Goal: Task Accomplishment & Management: Use online tool/utility

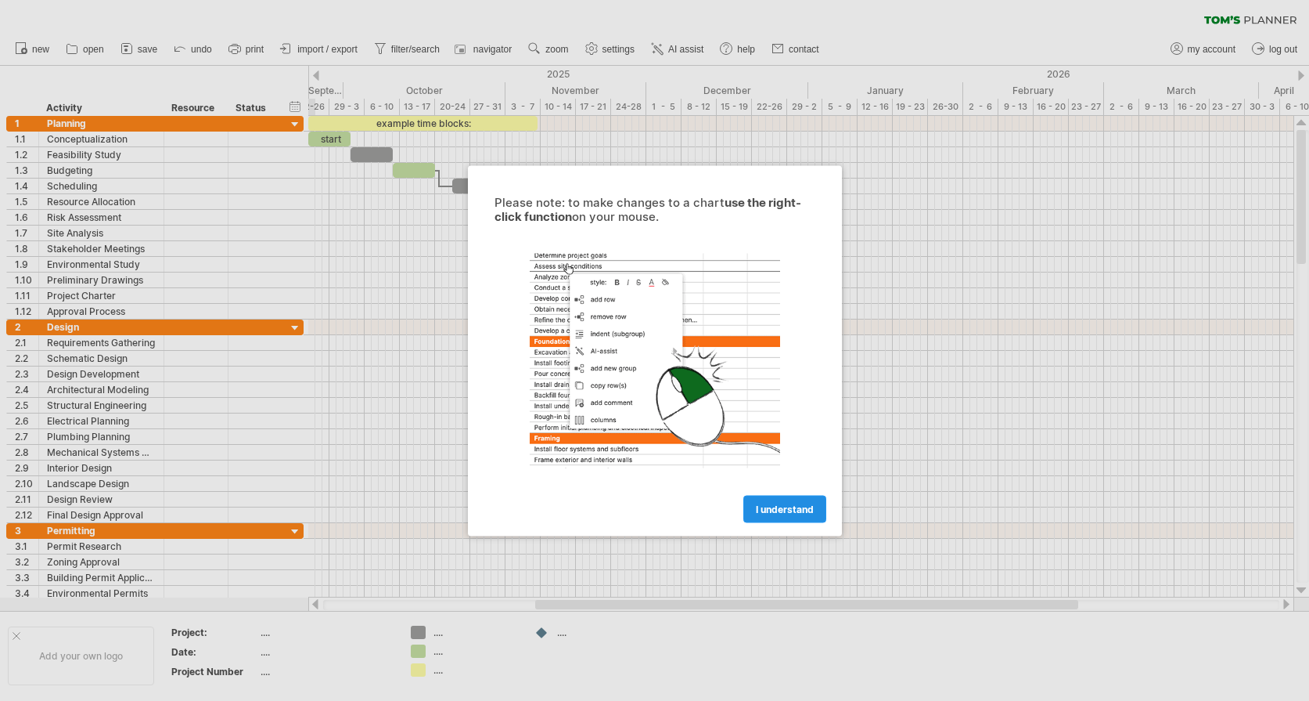
click at [755, 515] on link "I understand" at bounding box center [785, 508] width 83 height 27
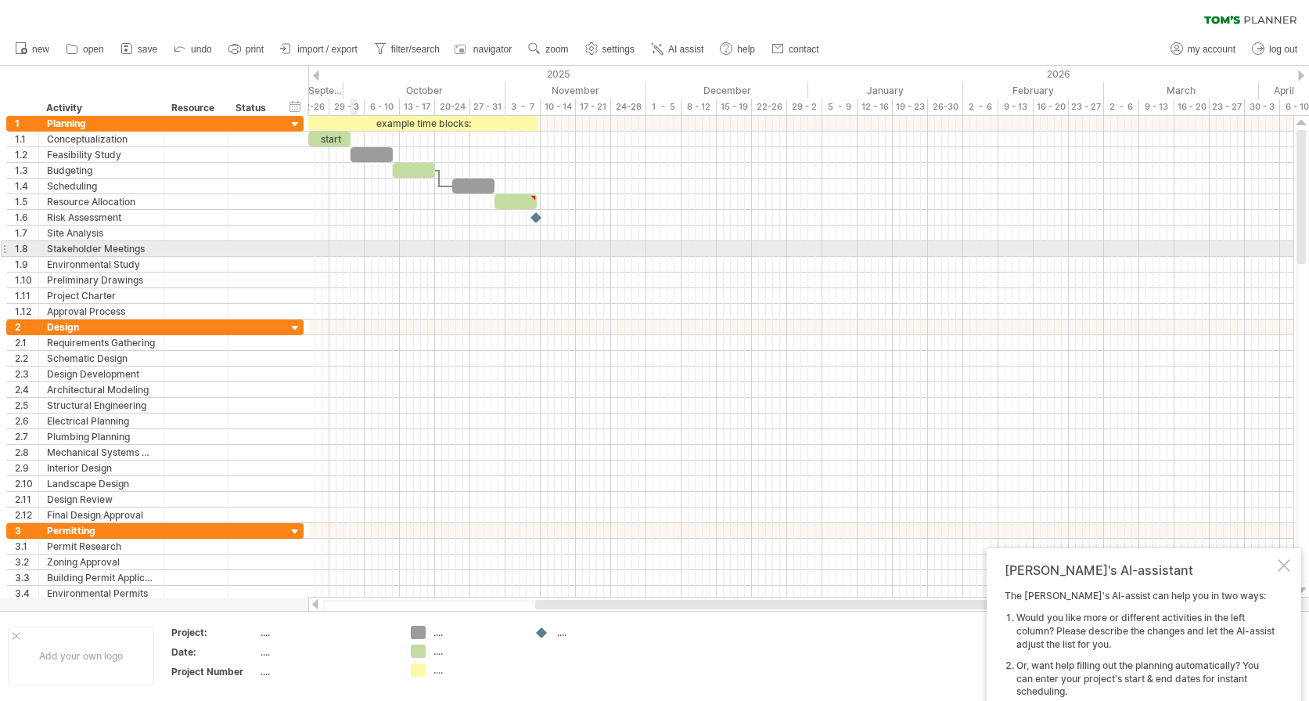
click at [356, 254] on div at bounding box center [800, 249] width 985 height 16
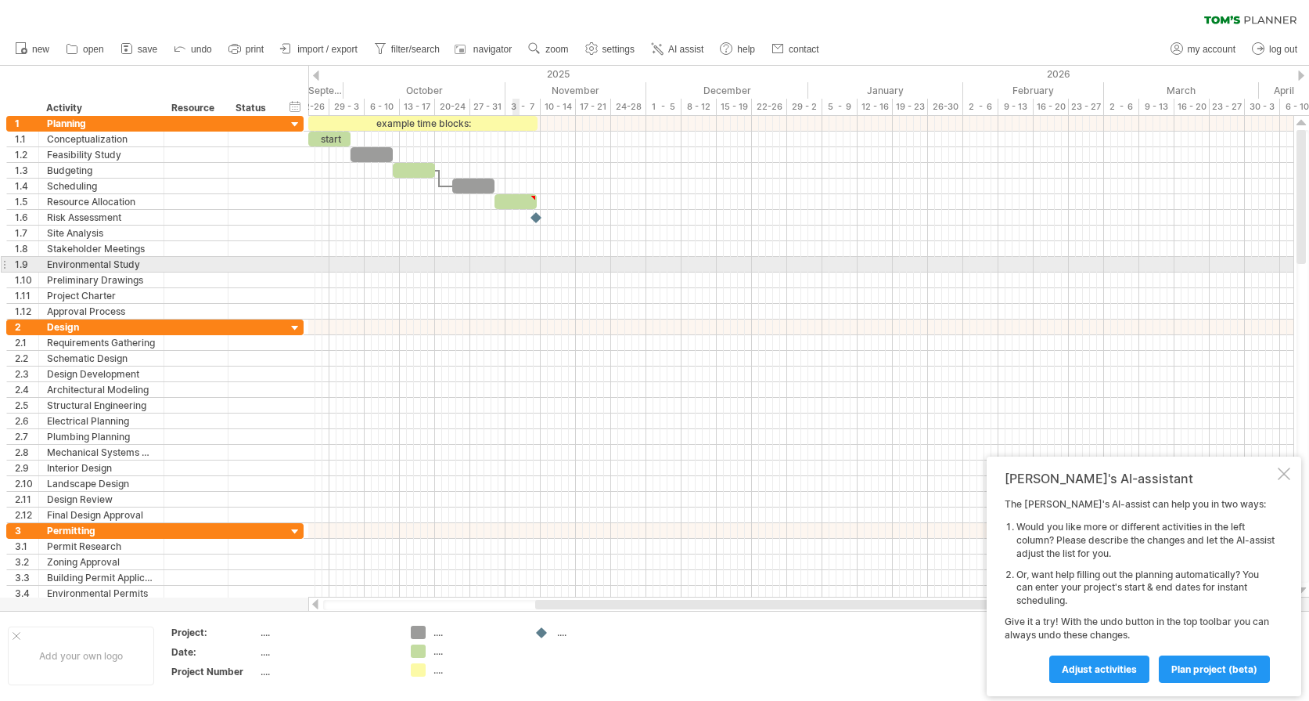
click at [526, 274] on div at bounding box center [800, 218] width 985 height 204
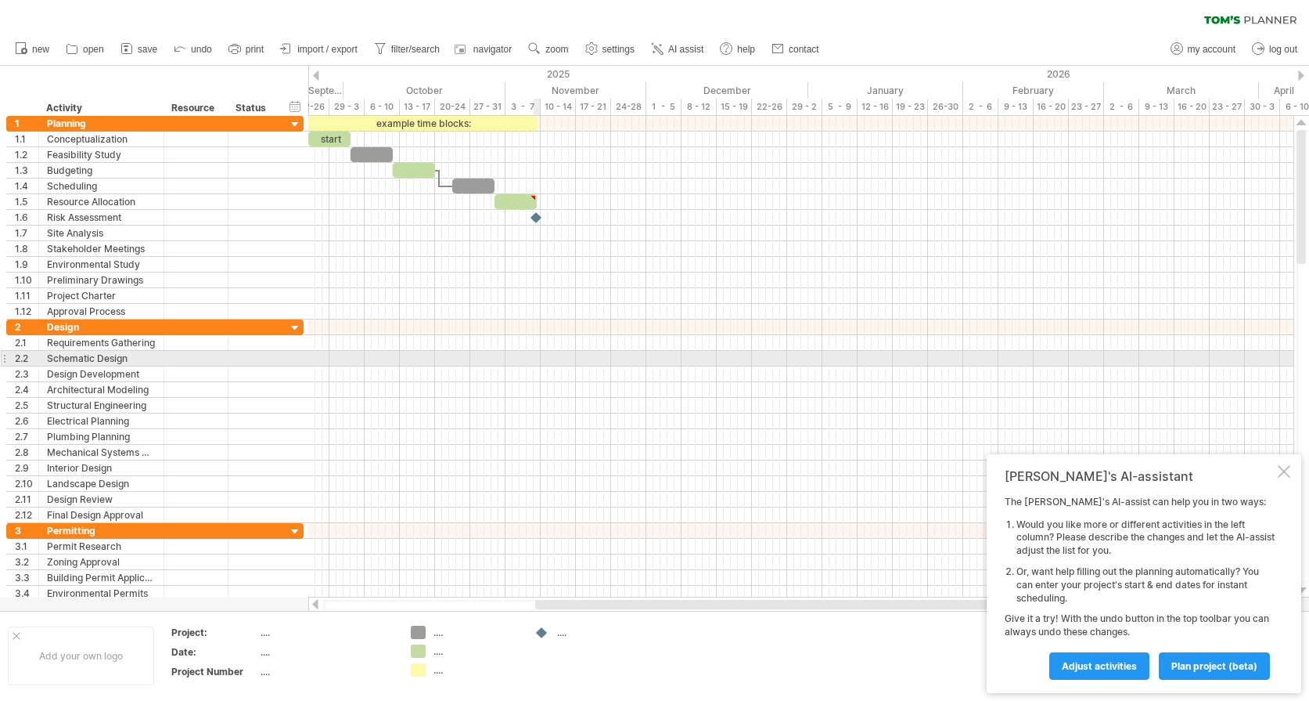
click at [535, 366] on div at bounding box center [800, 421] width 985 height 204
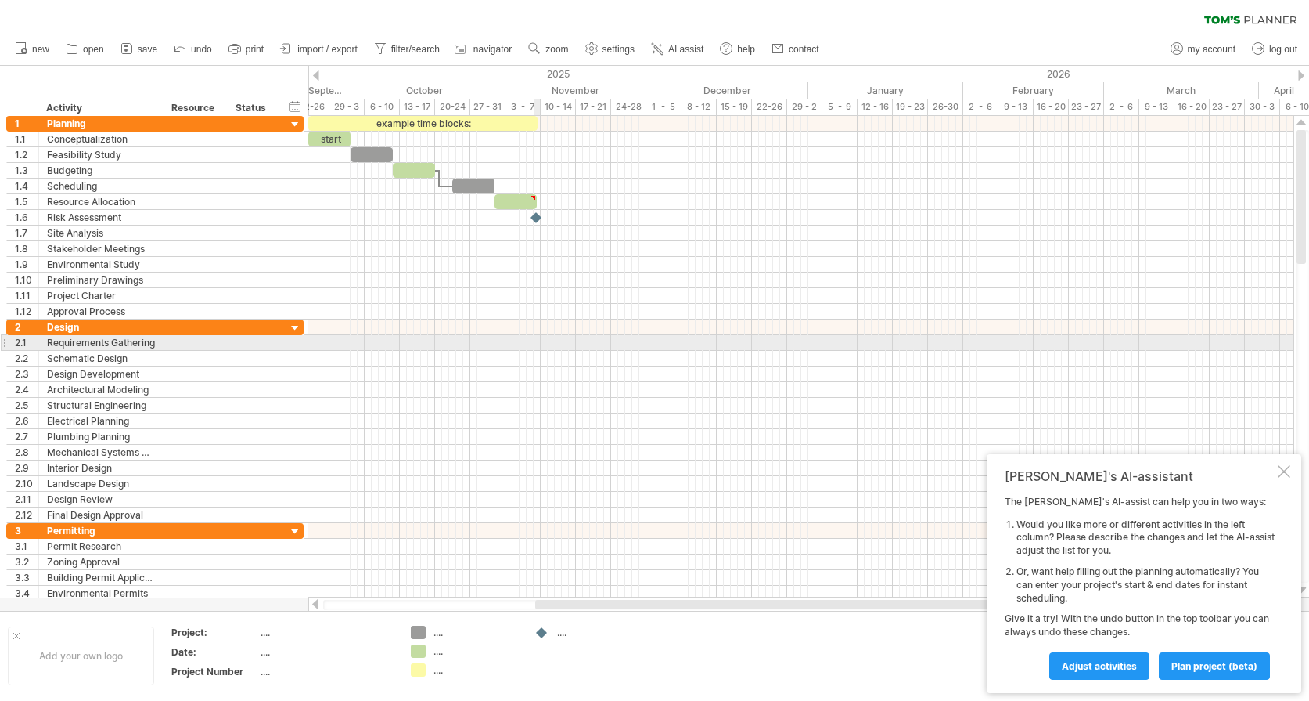
drag, startPoint x: 539, startPoint y: 340, endPoint x: 569, endPoint y: 356, distance: 33.6
click at [551, 365] on div at bounding box center [800, 421] width 985 height 204
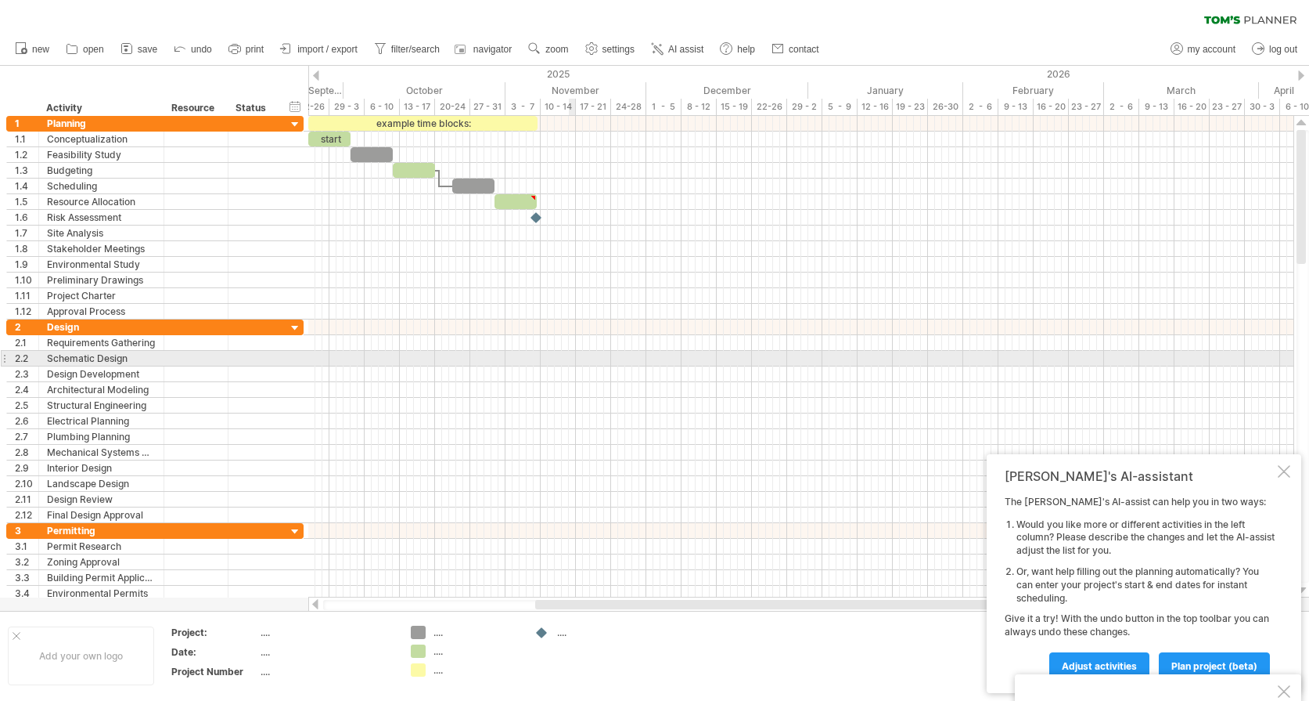
click at [569, 356] on div at bounding box center [800, 359] width 985 height 16
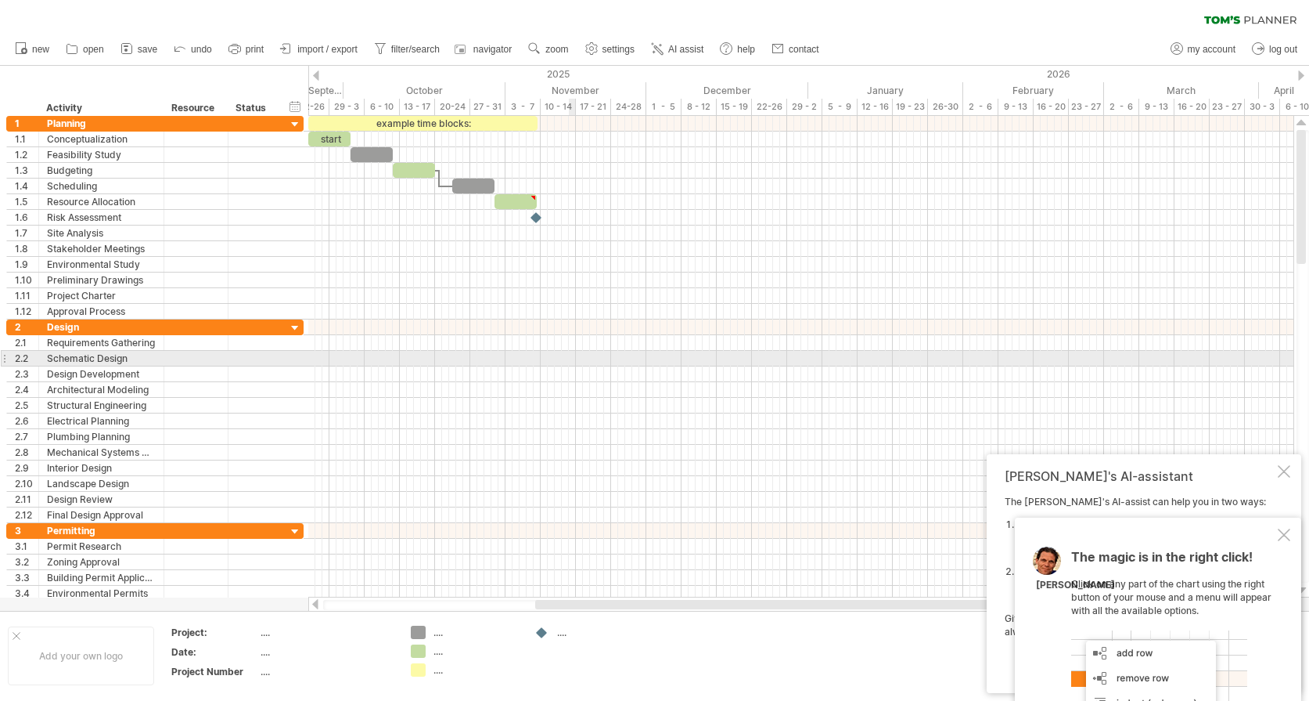
click at [569, 356] on div at bounding box center [800, 359] width 985 height 16
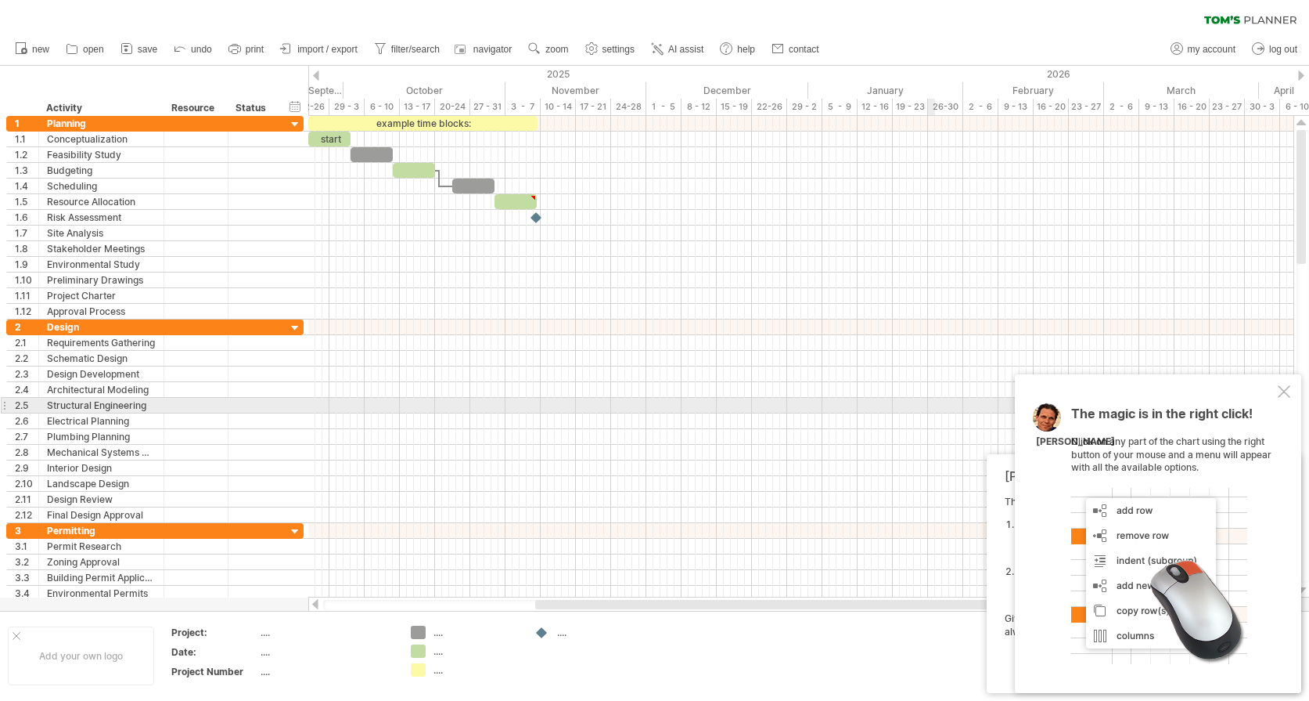
click at [1281, 397] on div at bounding box center [1284, 391] width 13 height 13
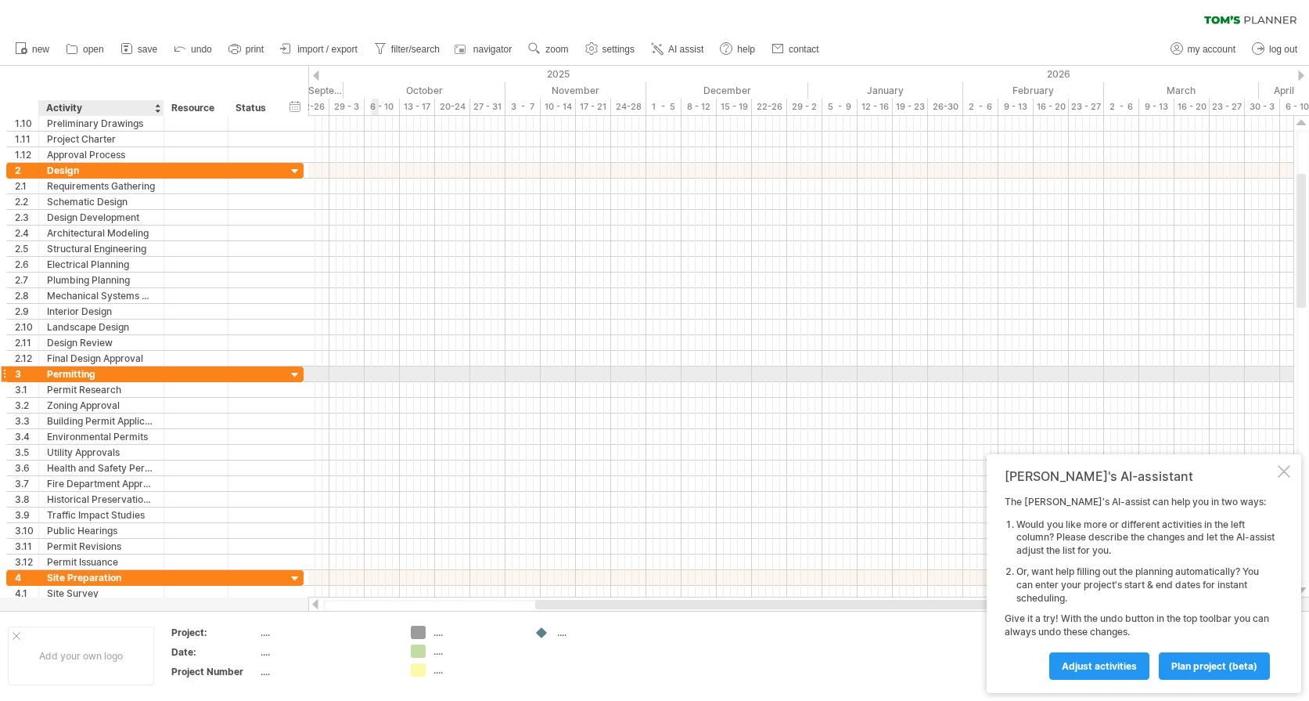
click at [79, 370] on div "Permitting" at bounding box center [101, 373] width 109 height 15
click at [79, 370] on input "**********" at bounding box center [101, 373] width 109 height 15
type input "********"
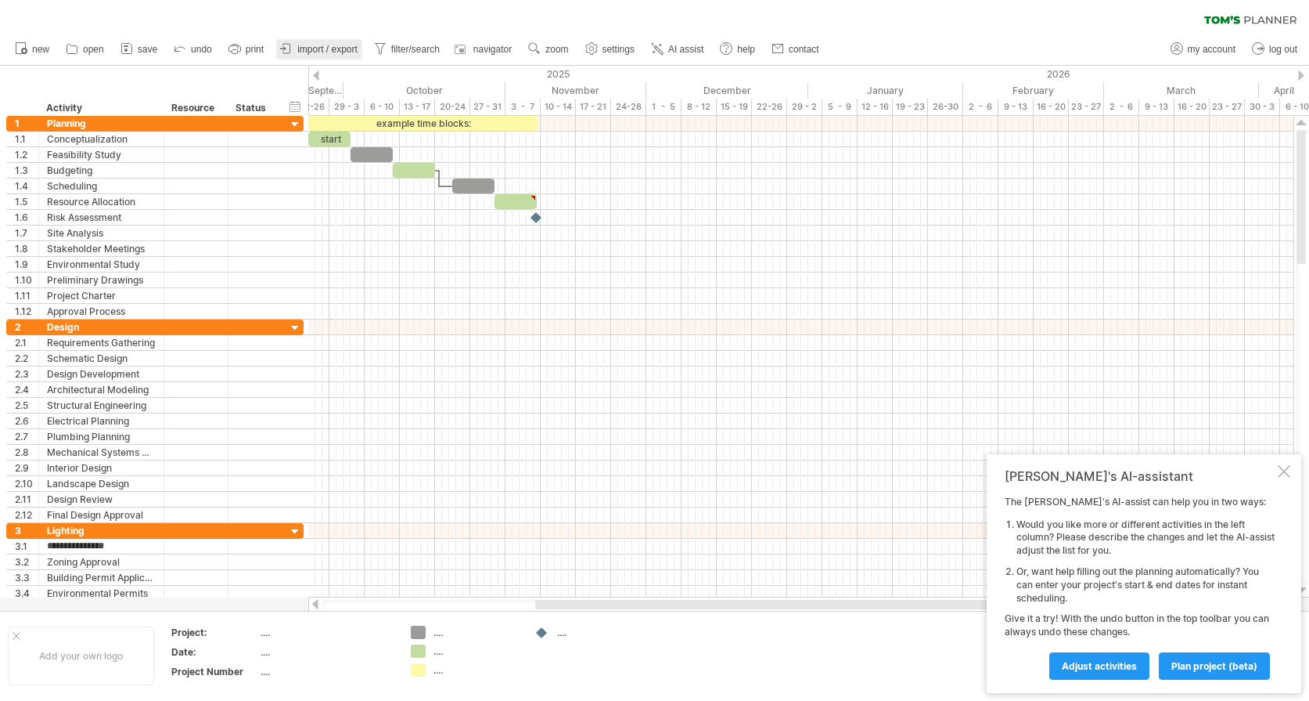
click at [332, 41] on link "import / export" at bounding box center [319, 49] width 86 height 20
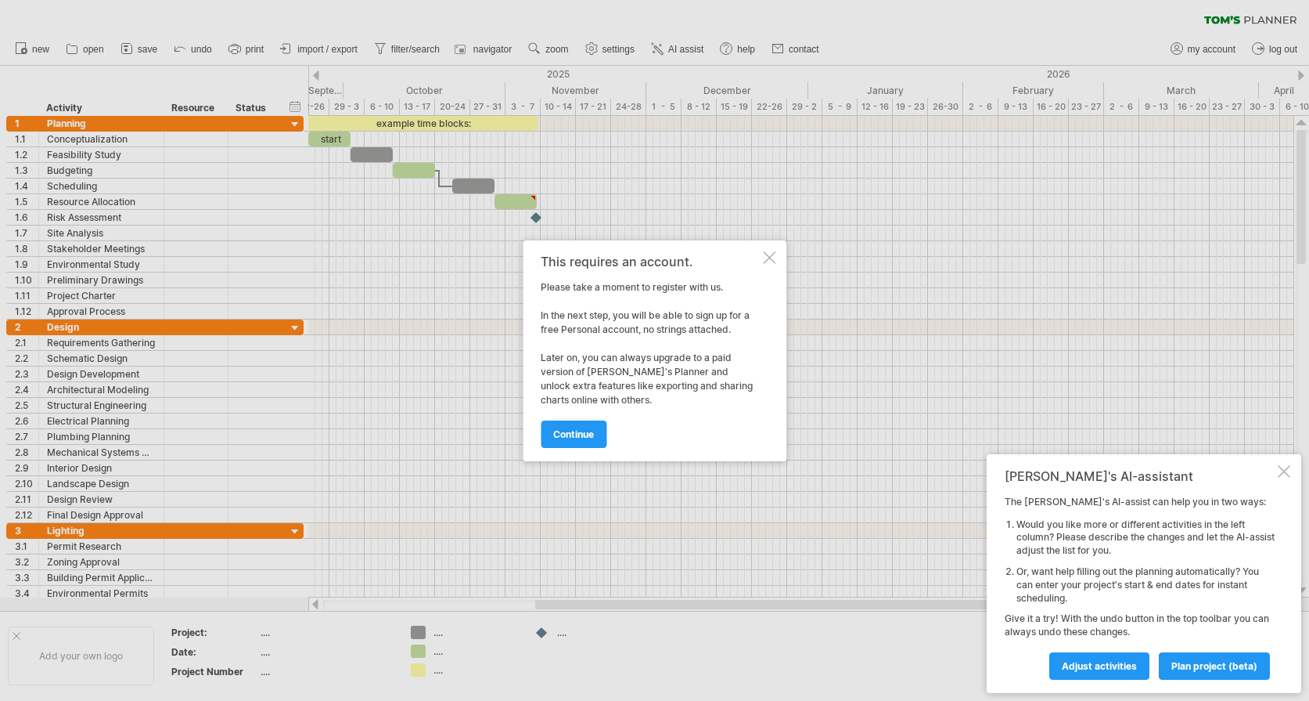
click at [765, 249] on div "This requires an account. Please take a moment to register with us. In the next…" at bounding box center [655, 350] width 264 height 221
drag, startPoint x: 624, startPoint y: 264, endPoint x: 611, endPoint y: 261, distance: 12.9
